Goal: Navigation & Orientation: Find specific page/section

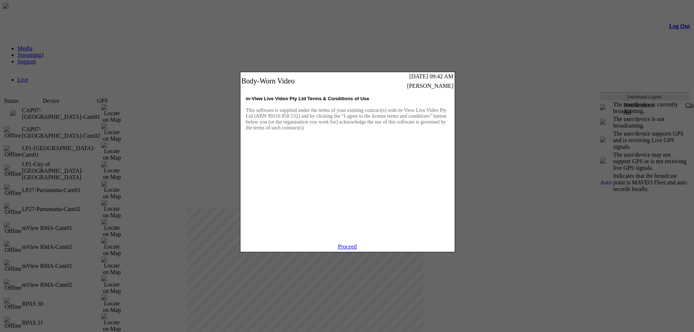
click at [346, 250] on link "Proceed" at bounding box center [347, 246] width 19 height 6
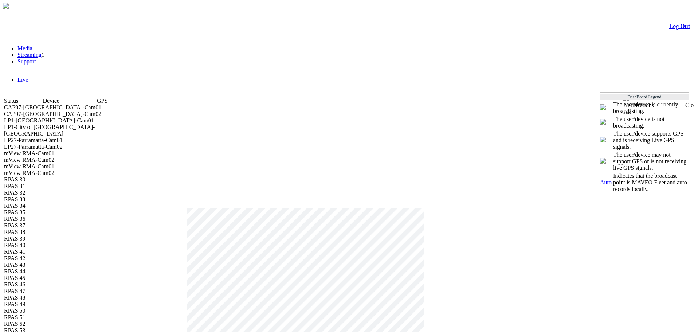
scroll to position [5, 0]
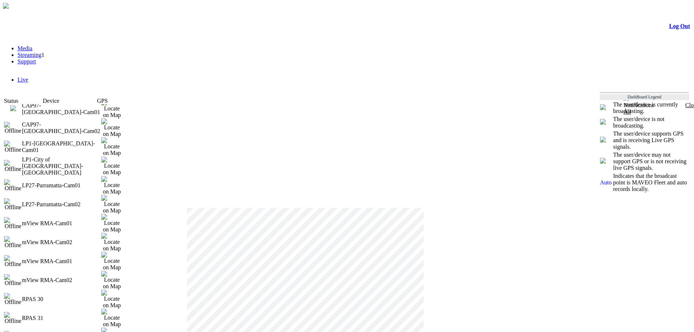
click at [29, 51] on link "Media" at bounding box center [24, 48] width 15 height 6
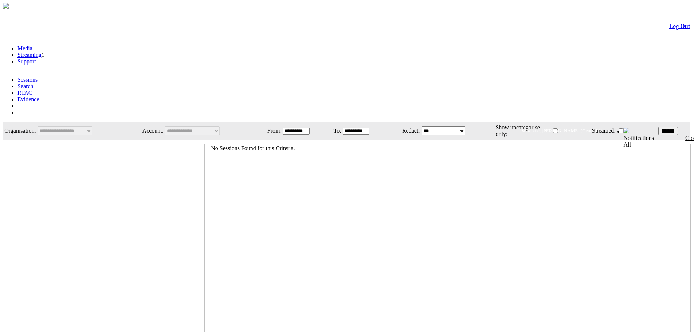
click at [42, 58] on link "Streaming" at bounding box center [29, 55] width 24 height 6
